Goal: Obtain resource: Download file/media

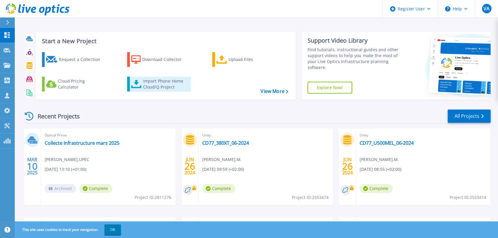
click at [156, 84] on div "Import Phone Home CloudIQ Project" at bounding box center [166, 84] width 46 height 12
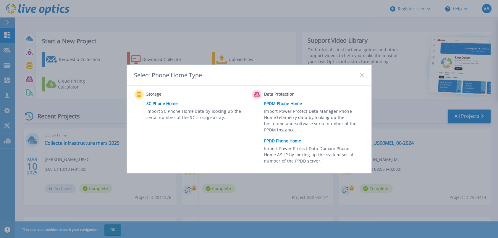
click at [281, 141] on link "PPDD Phone Home" at bounding box center [315, 140] width 103 height 9
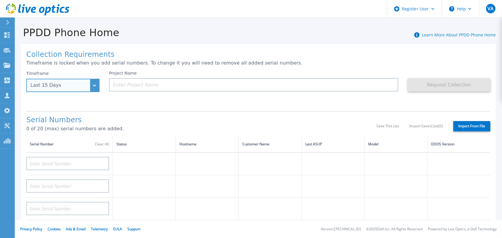
click at [97, 84] on div "Last 15 Days" at bounding box center [62, 85] width 73 height 13
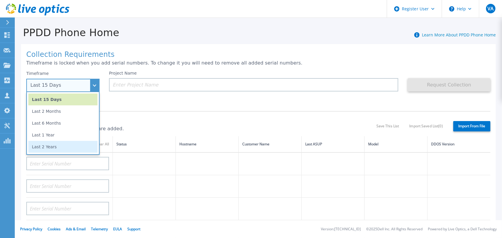
click at [61, 147] on li "Last 2 Years" at bounding box center [62, 147] width 69 height 12
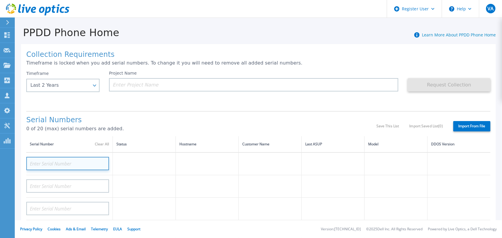
click at [44, 163] on input at bounding box center [67, 163] width 83 height 13
click at [47, 163] on input at bounding box center [67, 163] width 83 height 13
paste input "CKM01212205794"
type input "CKM01212205794"
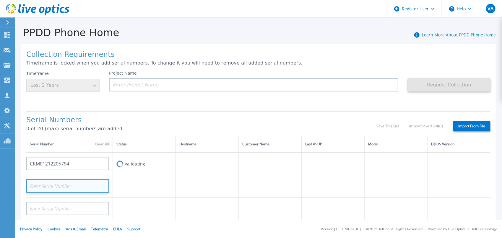
click at [43, 184] on input at bounding box center [67, 185] width 83 height 13
paste input "CKM01212205784"
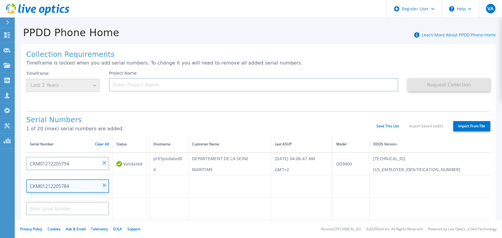
type input "CKM01212205784"
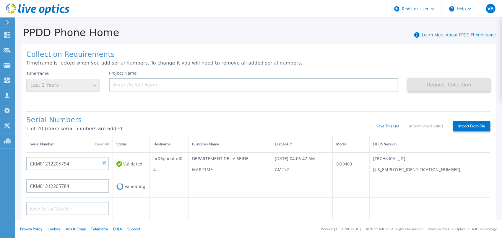
click at [149, 185] on td "Validating" at bounding box center [131, 186] width 37 height 22
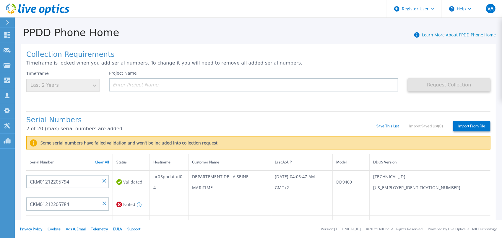
click at [476, 125] on label "Import From File" at bounding box center [471, 126] width 37 height 10
click at [0, 0] on input "Import From File" at bounding box center [0, 0] width 0 height 0
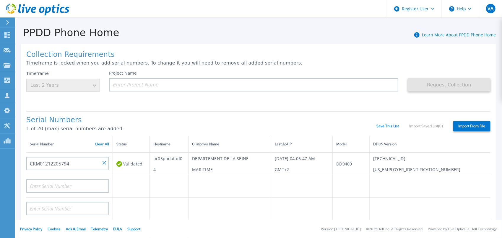
click at [96, 85] on div "Timeframe Last 2 Years" at bounding box center [62, 81] width 73 height 21
click at [121, 163] on icon at bounding box center [119, 164] width 6 height 6
click at [55, 163] on input "CKM01212205794" at bounding box center [67, 163] width 83 height 13
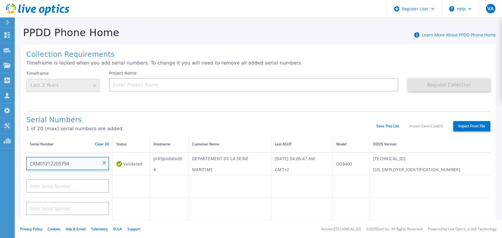
click at [55, 163] on input "CKM01212205794" at bounding box center [67, 163] width 83 height 13
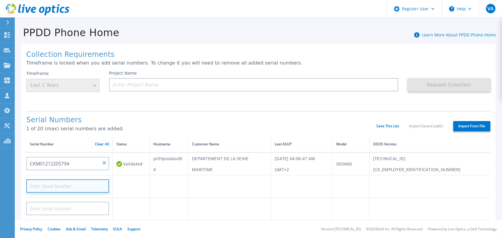
click at [38, 184] on input at bounding box center [67, 185] width 83 height 13
paste input "CKM01212205784"
type input "CKM01212205784"
click at [175, 207] on td at bounding box center [169, 208] width 39 height 22
paste input "2M397F3"
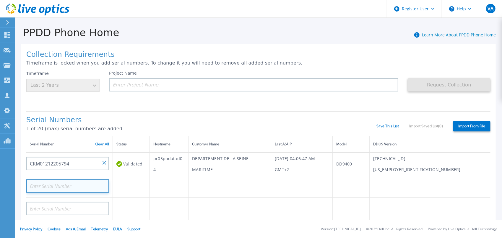
type input "2M397F3"
drag, startPoint x: 53, startPoint y: 185, endPoint x: 22, endPoint y: 184, distance: 31.3
click at [24, 184] on div "Collection Requirements Timeframe is locked when you add serial numbers. To cha…" at bounding box center [258, 211] width 475 height 334
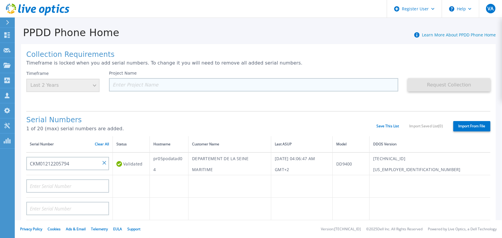
click at [127, 86] on input at bounding box center [253, 84] width 289 height 13
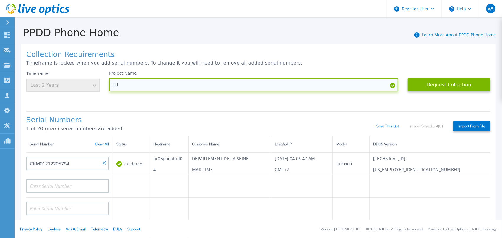
type input "c"
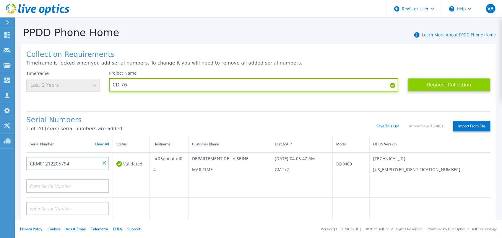
type input "CD 76"
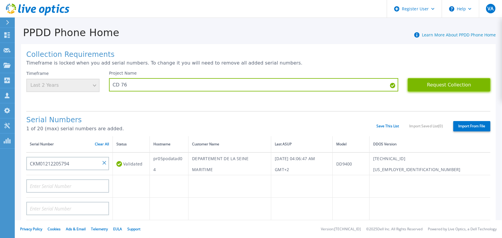
click at [452, 87] on button "Request Collection" at bounding box center [449, 84] width 83 height 13
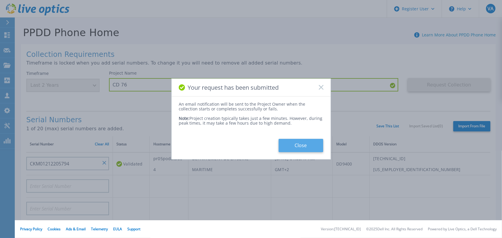
click at [301, 145] on button "Close" at bounding box center [301, 145] width 45 height 13
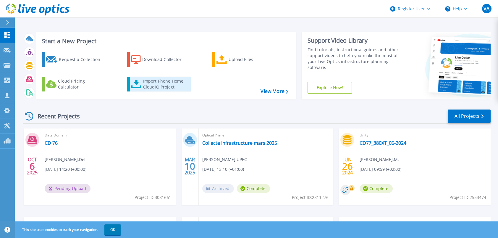
click at [148, 82] on div "Import Phone Home CloudIQ Project" at bounding box center [166, 84] width 46 height 12
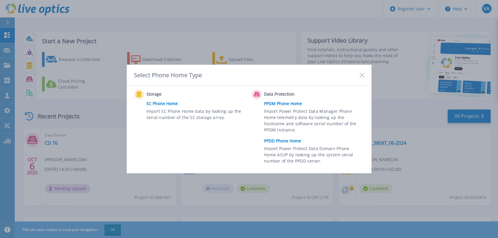
click at [280, 142] on link "PPDD Phone Home" at bounding box center [315, 140] width 103 height 9
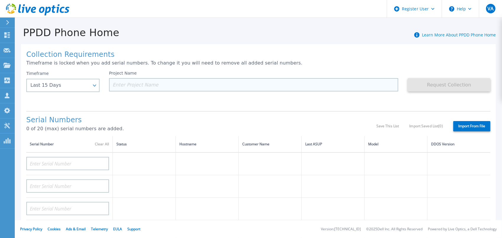
click at [126, 83] on input at bounding box center [253, 84] width 289 height 13
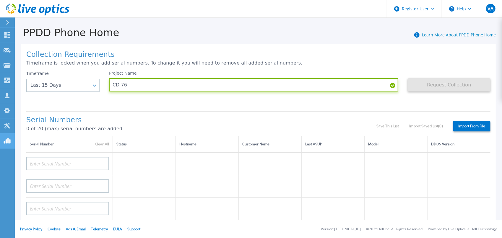
type input "CD 76"
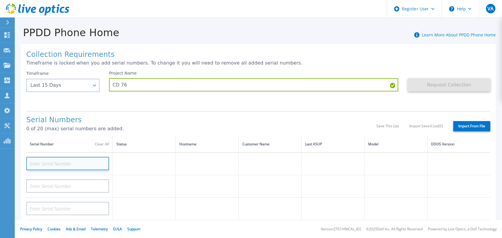
click at [54, 161] on input at bounding box center [67, 163] width 83 height 13
paste input "CKM01212205784"
type input "CKM01212205784"
click at [154, 124] on div "Serial Numbers 0 of 20 (max) serial numbers are added." at bounding box center [201, 126] width 350 height 20
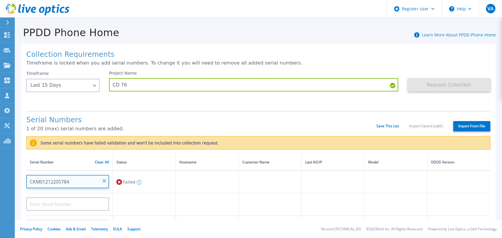
click at [106, 181] on input "CKM01212205784" at bounding box center [67, 181] width 83 height 13
click at [74, 182] on input "CKM01212205784" at bounding box center [67, 181] width 83 height 13
click at [106, 180] on input "CKM01212205784" at bounding box center [67, 181] width 83 height 13
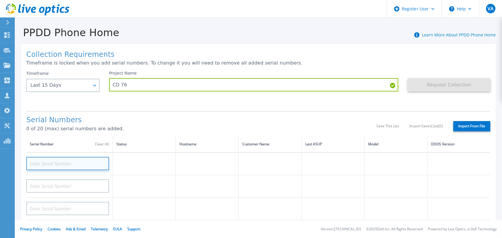
click at [38, 166] on input at bounding box center [67, 163] width 83 height 13
paste input "CKM01212205794"
type input "CKM01212205794"
click at [125, 186] on td at bounding box center [144, 186] width 63 height 22
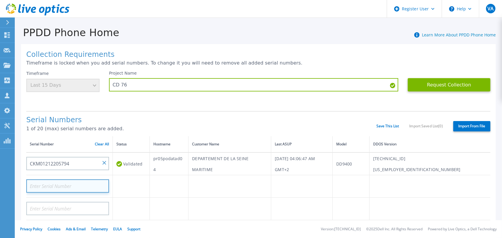
click at [38, 189] on input at bounding box center [67, 185] width 83 height 13
paste input "CKM01212205784"
type input "CKM01212205784"
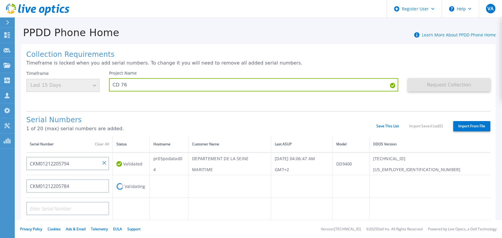
click at [147, 207] on td at bounding box center [131, 208] width 37 height 22
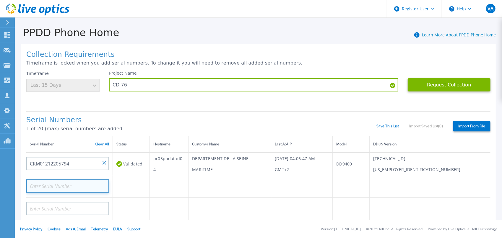
click at [45, 188] on input at bounding box center [67, 185] width 83 height 13
paste input "CKM01212205784"
type input "CKM01212205784"
click at [132, 206] on td at bounding box center [131, 208] width 37 height 22
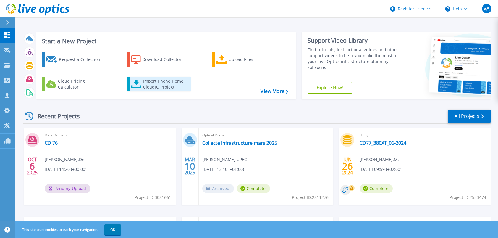
click at [167, 83] on div "Import Phone Home CloudIQ Project" at bounding box center [166, 84] width 46 height 12
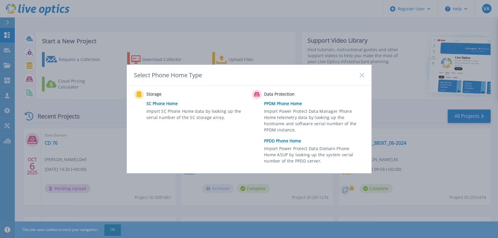
click at [282, 139] on link "PPDD Phone Home" at bounding box center [315, 140] width 103 height 9
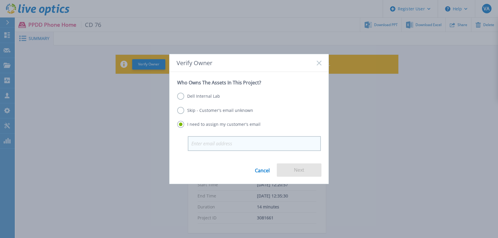
click at [205, 143] on input "email" at bounding box center [254, 143] width 133 height 15
type input "[PERSON_NAME][EMAIL_ADDRESS][DOMAIN_NAME]"
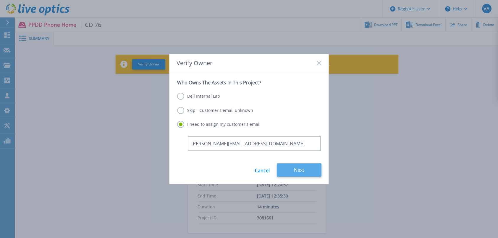
click at [299, 170] on button "Next" at bounding box center [299, 169] width 45 height 13
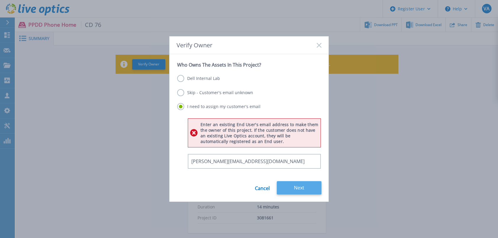
click at [300, 188] on button "Next" at bounding box center [299, 187] width 45 height 13
click at [183, 81] on label "Dell Internal Lab" at bounding box center [198, 78] width 43 height 7
click at [0, 0] on input "Dell Internal Lab" at bounding box center [0, 0] width 0 height 0
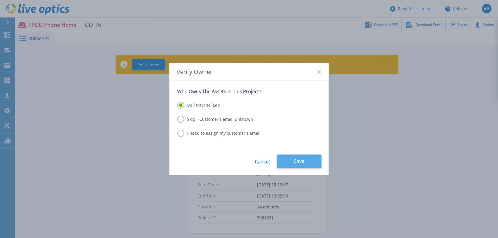
drag, startPoint x: 307, startPoint y: 161, endPoint x: 318, endPoint y: 164, distance: 10.8
click at [310, 162] on button "Save" at bounding box center [299, 160] width 45 height 13
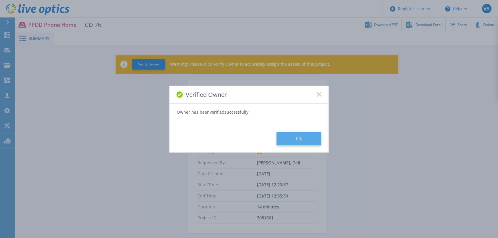
click at [301, 135] on button "Ok" at bounding box center [298, 138] width 45 height 13
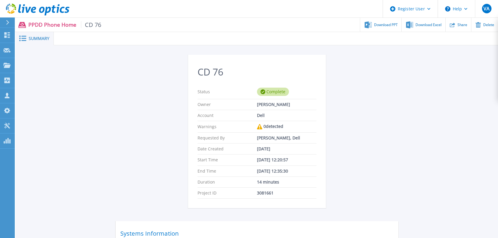
click at [25, 37] on icon at bounding box center [22, 38] width 7 height 6
click at [4, 48] on icon at bounding box center [7, 50] width 7 height 4
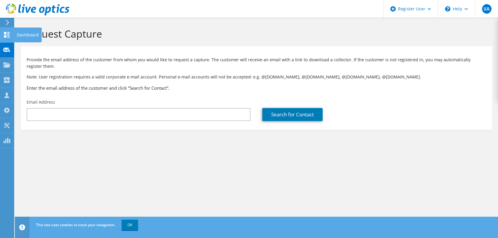
click at [8, 34] on use at bounding box center [7, 35] width 6 height 6
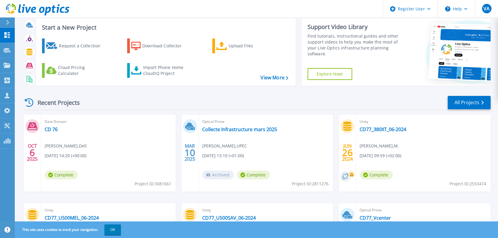
scroll to position [1, 0]
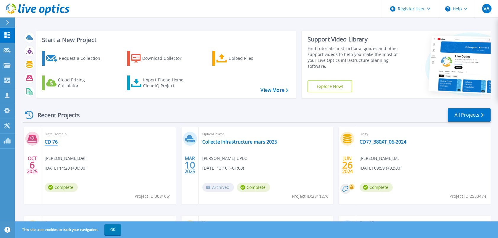
click at [51, 141] on link "CD 76" at bounding box center [51, 142] width 13 height 6
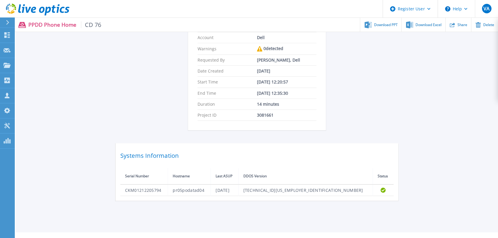
scroll to position [89, 0]
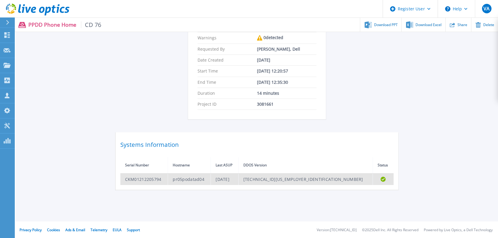
click at [238, 177] on td "[DATE]" at bounding box center [224, 179] width 27 height 12
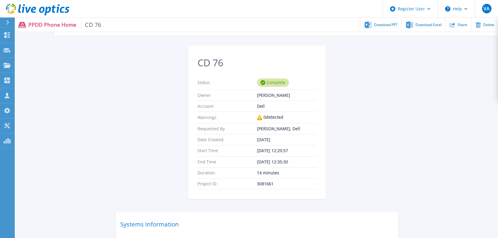
scroll to position [0, 0]
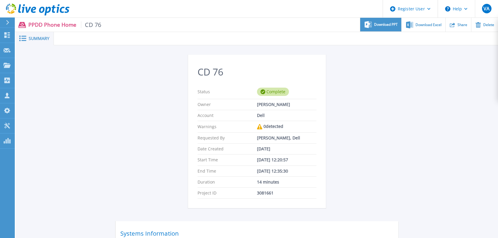
click at [381, 28] on div "Download PPT" at bounding box center [380, 25] width 41 height 14
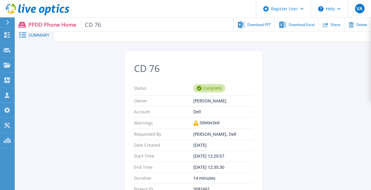
scroll to position [4, 0]
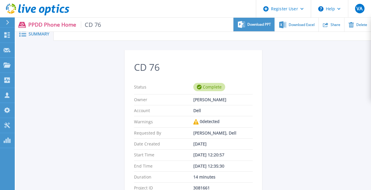
click at [259, 30] on div "Download PPT" at bounding box center [254, 25] width 41 height 14
